Goal: Task Accomplishment & Management: Understand process/instructions

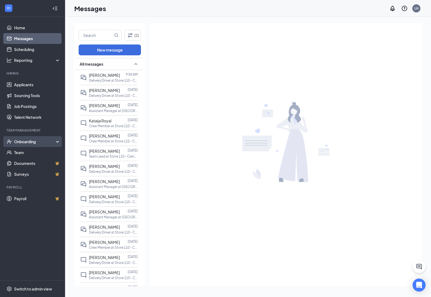
click at [31, 146] on div "Onboarding" at bounding box center [32, 141] width 65 height 11
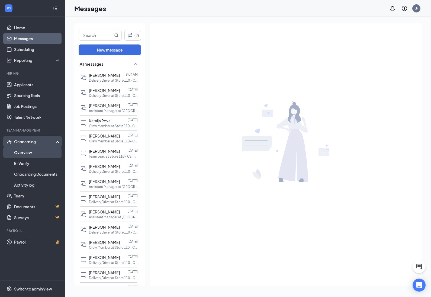
click at [34, 147] on link "Overview" at bounding box center [37, 152] width 46 height 11
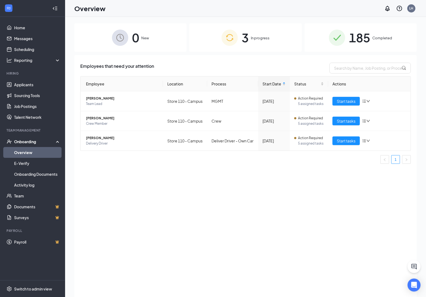
click at [247, 41] on span "3" at bounding box center [245, 37] width 7 height 19
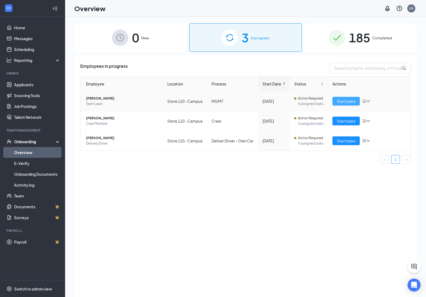
click at [340, 100] on span "Start tasks" at bounding box center [346, 101] width 19 height 6
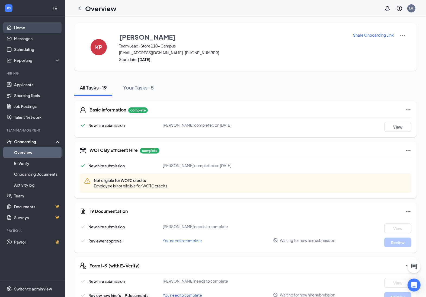
drag, startPoint x: 22, startPoint y: 27, endPoint x: 56, endPoint y: 5, distance: 39.8
click at [22, 27] on link "Home" at bounding box center [37, 27] width 46 height 11
